Goal: Information Seeking & Learning: Learn about a topic

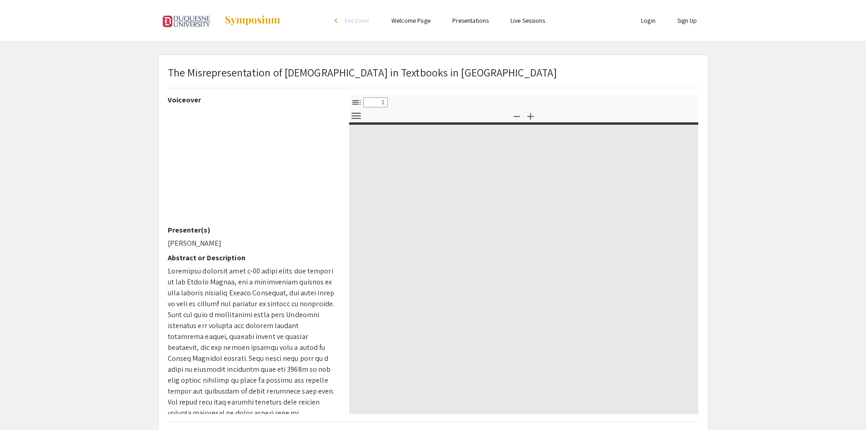
select select "custom"
type input "0"
select select "custom"
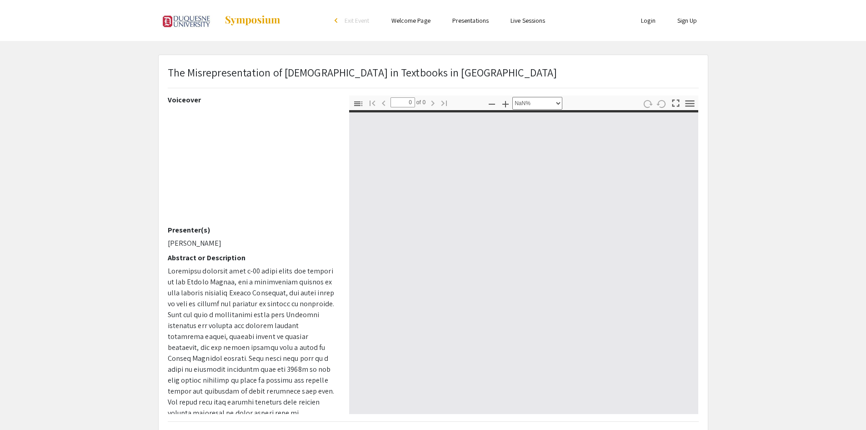
type input "1"
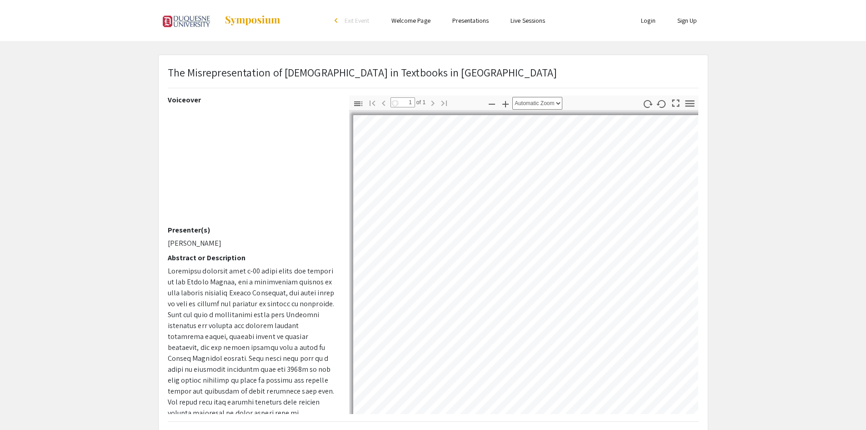
select select "auto"
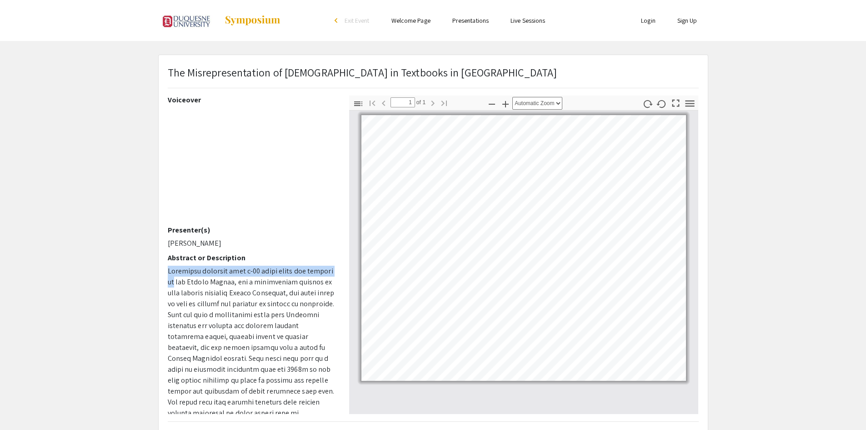
drag, startPoint x: 331, startPoint y: 251, endPoint x: 334, endPoint y: 268, distance: 16.5
click at [334, 268] on div "Voiceover Presenter(s) [PERSON_NAME] Abstract or Description Publishers and aut…" at bounding box center [252, 254] width 168 height 318
click at [336, 267] on div "Voiceover Presenter(s) [PERSON_NAME] Abstract or Description Publishers and aut…" at bounding box center [251, 254] width 181 height 318
click at [337, 275] on div "Voiceover Presenter(s) [PERSON_NAME] Abstract or Description Publishers and aut…" at bounding box center [251, 254] width 181 height 318
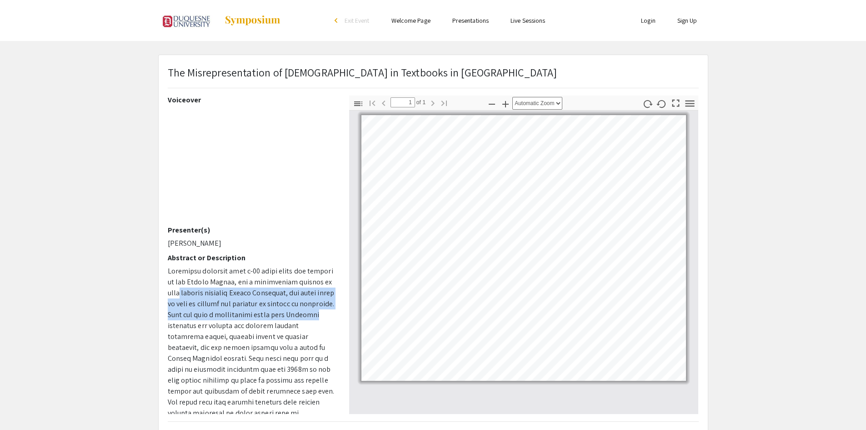
drag, startPoint x: 331, startPoint y: 281, endPoint x: 332, endPoint y: 311, distance: 29.1
click at [334, 313] on div "Voiceover Presenter(s) [PERSON_NAME] Abstract or Description Publishers and aut…" at bounding box center [252, 254] width 168 height 318
click at [688, 100] on icon "button" at bounding box center [689, 103] width 9 height 6
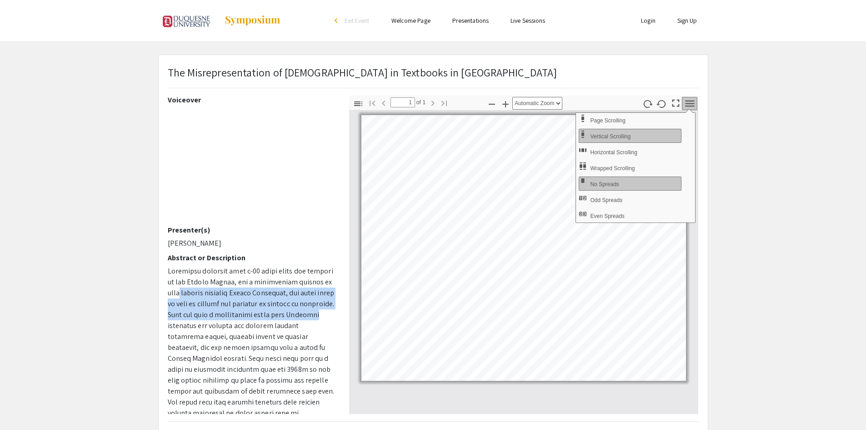
click at [687, 100] on icon "button" at bounding box center [690, 103] width 12 height 12
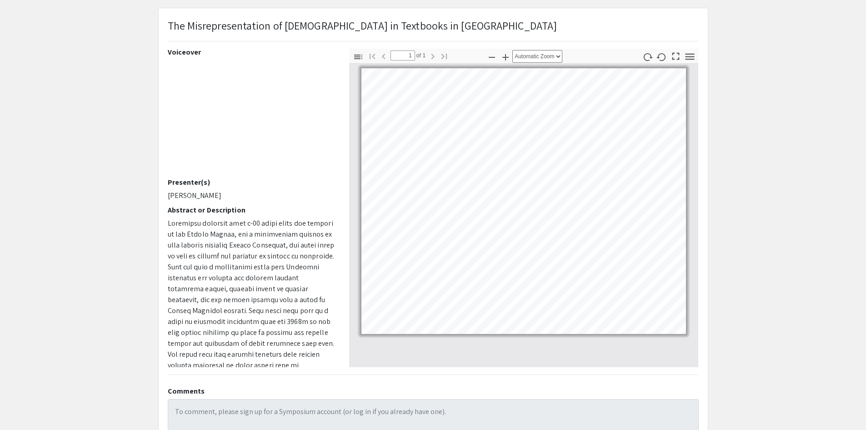
scroll to position [45, 0]
drag, startPoint x: 166, startPoint y: 12, endPoint x: 319, endPoint y: 361, distance: 380.5
click at [318, 368] on div "The Misrepresentation of [DEMOGRAPHIC_DATA] in Textbooks in the United States V…" at bounding box center [433, 239] width 549 height 459
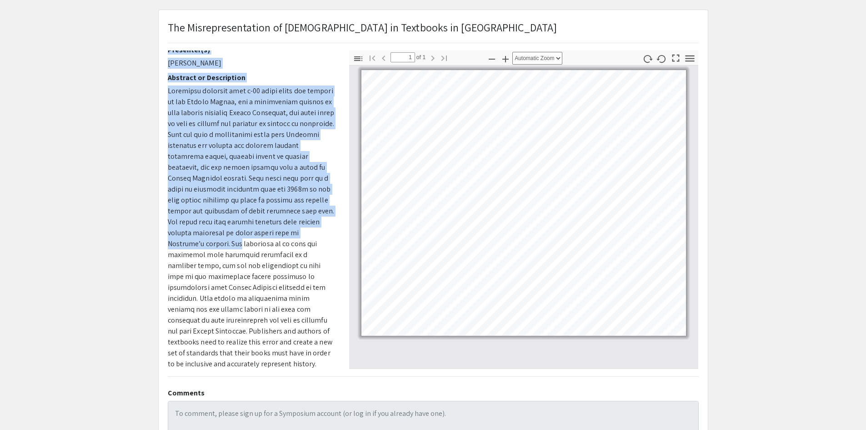
scroll to position [157, 0]
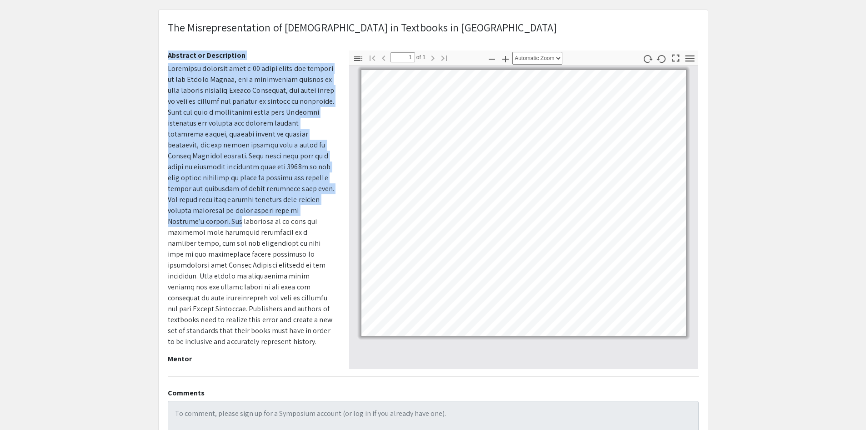
click at [166, 66] on div "Voiceover Presenter(s) [PERSON_NAME] Abstract or Description Publishers and aut…" at bounding box center [251, 209] width 181 height 318
click at [165, 56] on div "Voiceover Presenter(s) [PERSON_NAME] Abstract or Description Publishers and aut…" at bounding box center [251, 209] width 181 height 318
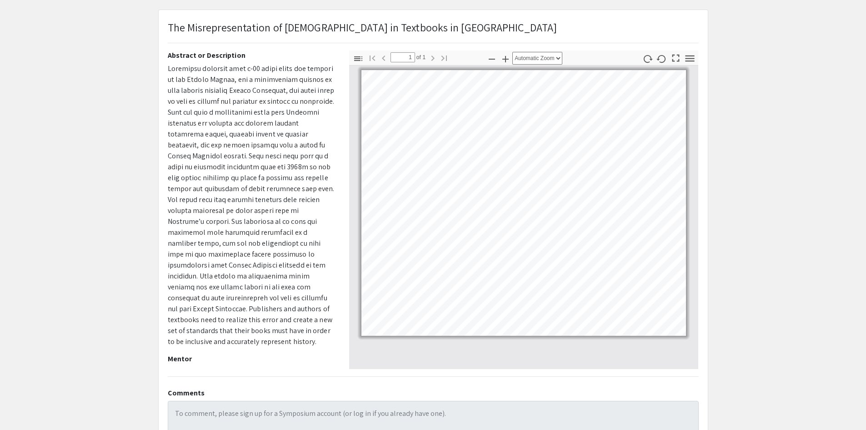
drag, startPoint x: 167, startPoint y: 53, endPoint x: 293, endPoint y: 356, distance: 328.4
click at [293, 356] on div "Voiceover Presenter(s) [PERSON_NAME] Abstract or Description Publishers and aut…" at bounding box center [251, 209] width 181 height 318
click at [293, 366] on p "Dr. [PERSON_NAME]" at bounding box center [252, 371] width 168 height 11
click at [296, 353] on div "Voiceover Presenter(s) [PERSON_NAME] Abstract or Description Publishers and aut…" at bounding box center [252, 209] width 168 height 318
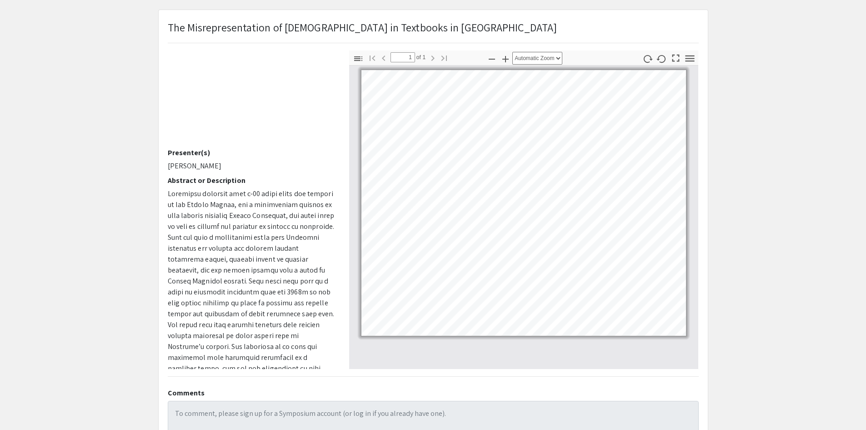
scroll to position [0, 0]
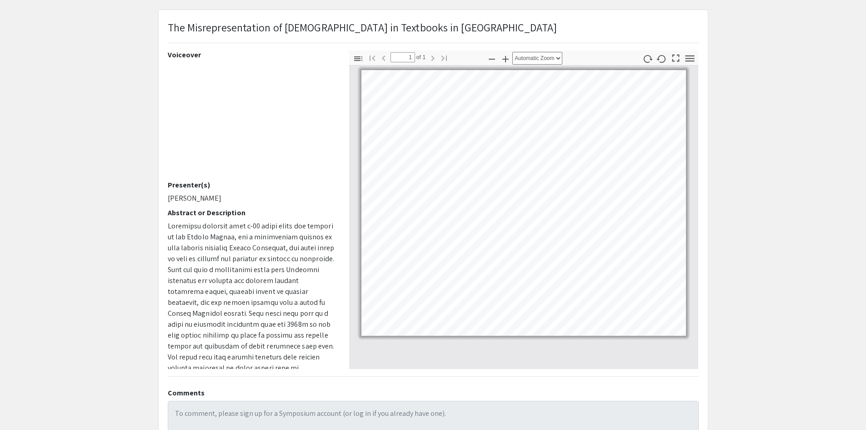
click at [308, 192] on div "Voiceover Presenter(s) [PERSON_NAME] Abstract or Description Publishers and aut…" at bounding box center [252, 209] width 168 height 318
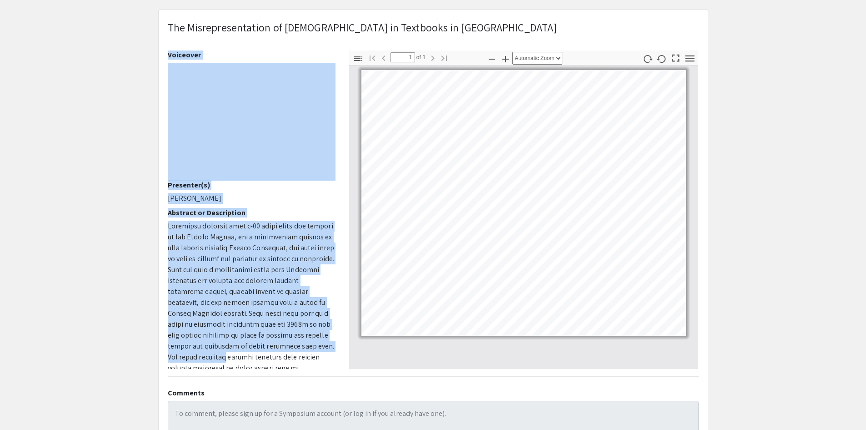
scroll to position [135, 0]
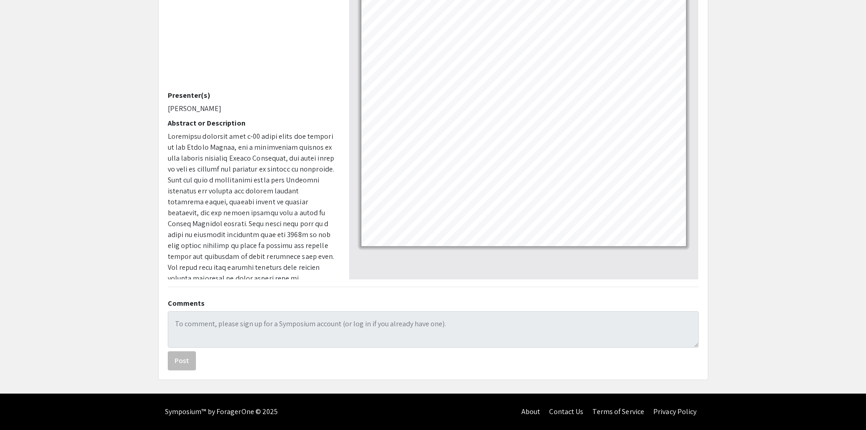
drag, startPoint x: 165, startPoint y: 50, endPoint x: 331, endPoint y: 248, distance: 258.6
click at [334, 270] on div "The Misrepresentation of [DEMOGRAPHIC_DATA] in Textbooks in the United States V…" at bounding box center [433, 149] width 549 height 459
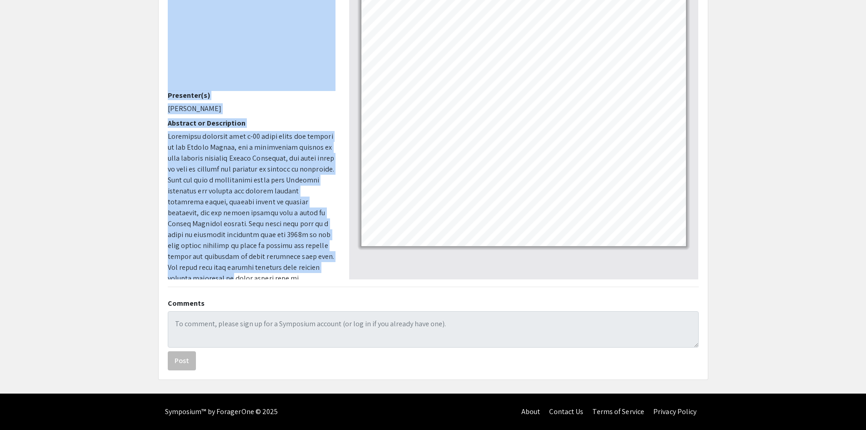
click at [301, 234] on span at bounding box center [251, 256] width 167 height 250
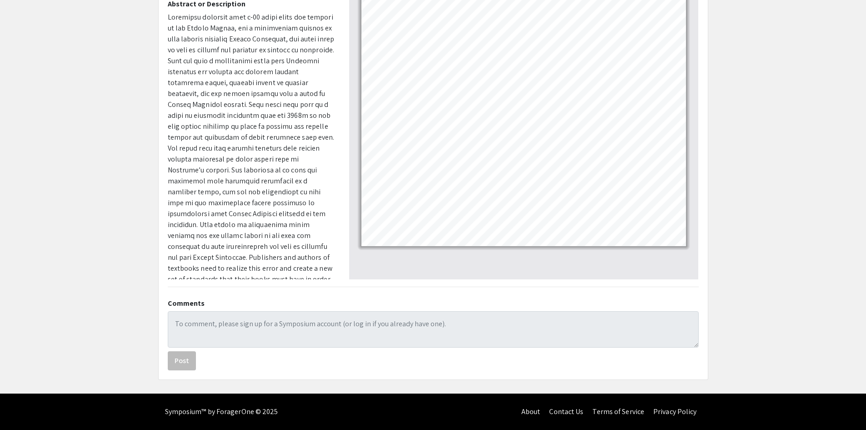
scroll to position [157, 0]
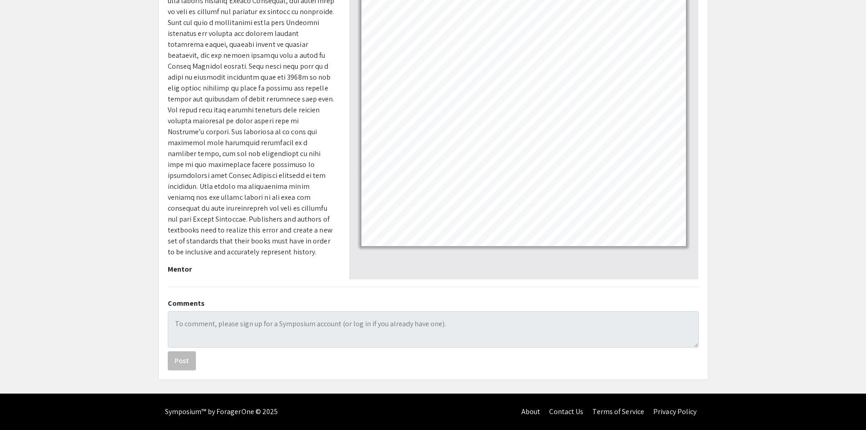
drag, startPoint x: 162, startPoint y: 3, endPoint x: 294, endPoint y: 238, distance: 269.5
click at [320, 266] on div "Voiceover Presenter(s) [PERSON_NAME] Abstract or Description Publishers and aut…" at bounding box center [251, 120] width 181 height 318
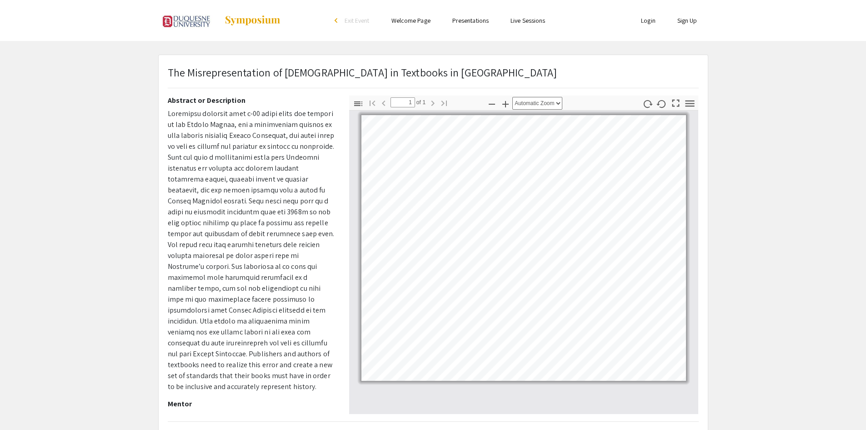
copy div "Loremips do Sitametcons Adipiscin elitsedd eius t-18 incid utlab etd magnaal en…"
